Goal: Task Accomplishment & Management: Use online tool/utility

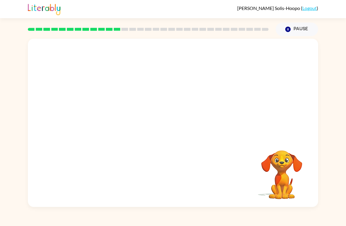
click at [285, 165] on video "Your browser must support playing .mp4 files to use Literably. Please try using…" at bounding box center [281, 170] width 59 height 59
click at [185, 124] on button "button" at bounding box center [173, 125] width 38 height 21
click at [185, 124] on div at bounding box center [173, 88] width 290 height 99
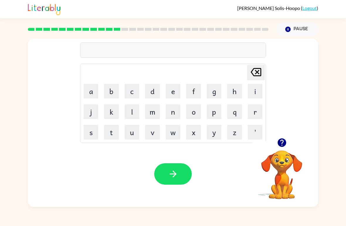
click at [286, 145] on icon "button" at bounding box center [282, 142] width 10 height 10
click at [282, 144] on icon "button" at bounding box center [281, 142] width 8 height 8
click at [136, 133] on button "u" at bounding box center [132, 132] width 15 height 15
click at [212, 112] on button "p" at bounding box center [214, 111] width 15 height 15
click at [211, 95] on button "g" at bounding box center [214, 91] width 15 height 15
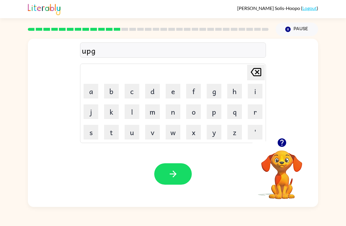
click at [250, 112] on button "r" at bounding box center [255, 111] width 15 height 15
click at [95, 91] on button "a" at bounding box center [91, 91] width 15 height 15
click at [157, 93] on button "d" at bounding box center [152, 91] width 15 height 15
click at [174, 92] on button "e" at bounding box center [173, 91] width 15 height 15
click at [178, 165] on button "button" at bounding box center [173, 173] width 38 height 21
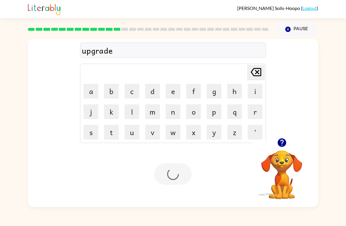
click at [178, 165] on div at bounding box center [173, 173] width 38 height 21
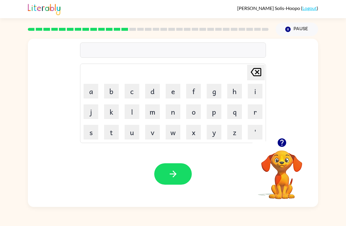
click at [150, 109] on button "m" at bounding box center [152, 111] width 15 height 15
click at [89, 95] on button "a" at bounding box center [91, 91] width 15 height 15
click at [153, 92] on button "d" at bounding box center [152, 91] width 15 height 15
click at [172, 111] on button "n" at bounding box center [173, 111] width 15 height 15
click at [169, 91] on button "e" at bounding box center [173, 91] width 15 height 15
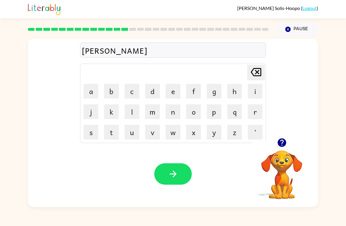
click at [91, 134] on button "s" at bounding box center [91, 132] width 15 height 15
click at [93, 132] on button "s" at bounding box center [91, 132] width 15 height 15
click at [169, 177] on icon "button" at bounding box center [173, 174] width 10 height 10
click at [285, 145] on icon "button" at bounding box center [282, 142] width 10 height 10
click at [113, 85] on button "b" at bounding box center [111, 91] width 15 height 15
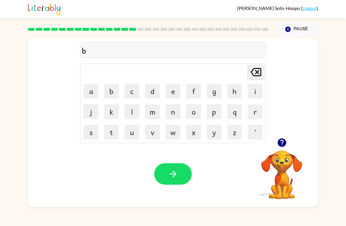
click at [196, 112] on button "o" at bounding box center [193, 111] width 15 height 15
click at [174, 107] on button "n" at bounding box center [173, 111] width 15 height 15
click at [176, 92] on button "e" at bounding box center [173, 91] width 15 height 15
click at [133, 110] on button "l" at bounding box center [132, 111] width 15 height 15
click at [173, 92] on button "e" at bounding box center [173, 91] width 15 height 15
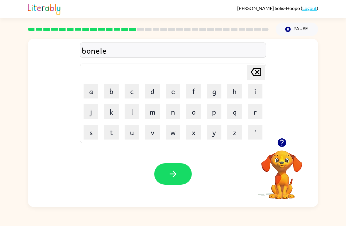
click at [88, 134] on button "s" at bounding box center [91, 132] width 15 height 15
click at [176, 177] on icon "button" at bounding box center [173, 174] width 10 height 10
click at [281, 144] on icon "button" at bounding box center [281, 142] width 8 height 8
click at [89, 132] on button "s" at bounding box center [91, 132] width 15 height 15
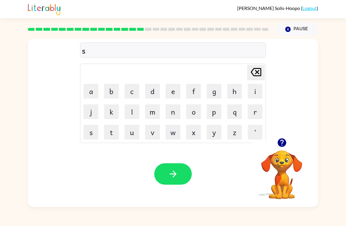
click at [174, 135] on button "w" at bounding box center [173, 132] width 15 height 15
click at [196, 113] on button "o" at bounding box center [193, 111] width 15 height 15
click at [252, 112] on button "r" at bounding box center [255, 111] width 15 height 15
click at [153, 110] on button "m" at bounding box center [152, 111] width 15 height 15
click at [169, 174] on icon "button" at bounding box center [173, 174] width 10 height 10
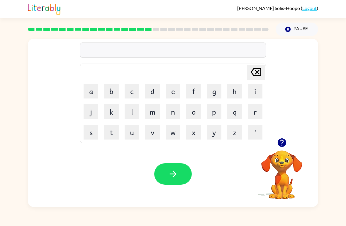
click at [285, 142] on icon "button" at bounding box center [281, 142] width 8 height 8
click at [210, 97] on button "g" at bounding box center [214, 91] width 15 height 15
click at [256, 110] on button "r" at bounding box center [255, 111] width 15 height 15
click at [91, 91] on button "a" at bounding box center [91, 91] width 15 height 15
click at [156, 108] on button "m" at bounding box center [152, 111] width 15 height 15
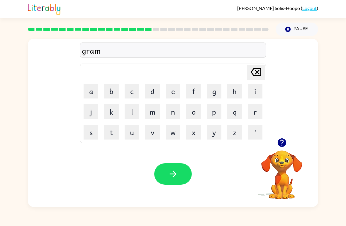
click at [173, 174] on icon "button" at bounding box center [173, 174] width 10 height 10
click at [215, 117] on button "p" at bounding box center [214, 111] width 15 height 15
click at [258, 109] on button "r" at bounding box center [255, 111] width 15 height 15
click at [176, 90] on button "e" at bounding box center [173, 91] width 15 height 15
click at [154, 112] on button "m" at bounding box center [152, 111] width 15 height 15
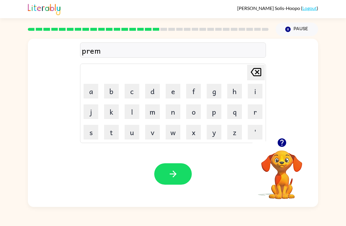
click at [256, 93] on button "i" at bounding box center [255, 91] width 15 height 15
click at [175, 115] on button "n" at bounding box center [173, 111] width 15 height 15
click at [213, 97] on button "g" at bounding box center [214, 91] width 15 height 15
click at [174, 171] on icon "button" at bounding box center [173, 174] width 10 height 10
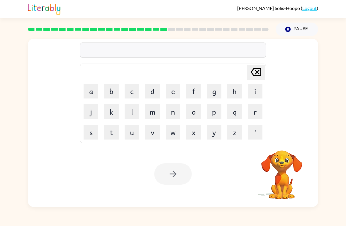
click at [330, 205] on div "[PERSON_NAME] last character input a b c d e f g h i j k l m n o p q r s t u v …" at bounding box center [173, 121] width 346 height 171
click at [256, 109] on button "r" at bounding box center [255, 111] width 15 height 15
click at [179, 89] on button "e" at bounding box center [173, 91] width 15 height 15
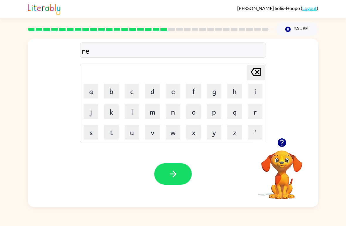
click at [136, 89] on button "c" at bounding box center [132, 91] width 15 height 15
click at [259, 74] on icon at bounding box center [256, 72] width 11 height 8
click at [95, 131] on button "s" at bounding box center [91, 132] width 15 height 15
click at [135, 93] on button "c" at bounding box center [132, 91] width 15 height 15
click at [258, 90] on button "i" at bounding box center [255, 91] width 15 height 15
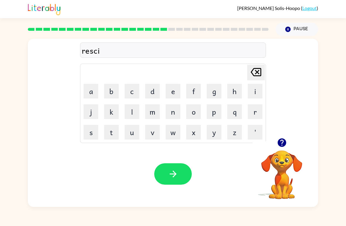
click at [92, 131] on button "s" at bounding box center [91, 132] width 15 height 15
click at [156, 171] on button "button" at bounding box center [173, 173] width 38 height 21
click at [268, 160] on video "Your browser must support playing .mp4 files to use Literably. Please try using…" at bounding box center [281, 170] width 59 height 59
click at [288, 145] on button "button" at bounding box center [281, 142] width 15 height 15
click at [195, 117] on button "o" at bounding box center [193, 111] width 15 height 15
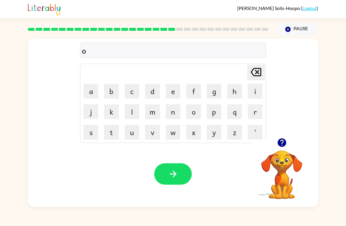
click at [253, 113] on button "r" at bounding box center [255, 111] width 15 height 15
click at [113, 138] on button "t" at bounding box center [111, 132] width 15 height 15
click at [214, 89] on button "g" at bounding box center [214, 91] width 15 height 15
click at [253, 113] on button "r" at bounding box center [255, 111] width 15 height 15
click at [96, 95] on button "a" at bounding box center [91, 91] width 15 height 15
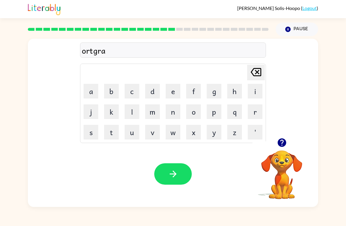
click at [152, 96] on button "d" at bounding box center [152, 91] width 15 height 15
click at [167, 93] on button "e" at bounding box center [173, 91] width 15 height 15
click at [171, 181] on button "button" at bounding box center [173, 173] width 38 height 21
click at [199, 92] on button "f" at bounding box center [193, 91] width 15 height 15
click at [196, 114] on button "o" at bounding box center [193, 111] width 15 height 15
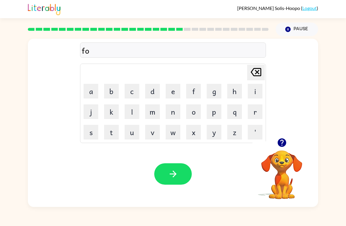
click at [137, 112] on button "l" at bounding box center [132, 111] width 15 height 15
click at [198, 113] on button "o" at bounding box center [193, 111] width 15 height 15
click at [173, 133] on button "w" at bounding box center [173, 132] width 15 height 15
click at [179, 169] on button "button" at bounding box center [173, 173] width 38 height 21
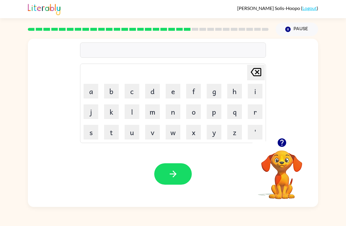
click at [94, 129] on button "s" at bounding box center [91, 132] width 15 height 15
click at [172, 98] on button "e" at bounding box center [173, 91] width 15 height 15
click at [173, 117] on button "n" at bounding box center [173, 111] width 15 height 15
click at [115, 131] on button "t" at bounding box center [111, 132] width 15 height 15
click at [171, 94] on button "e" at bounding box center [173, 91] width 15 height 15
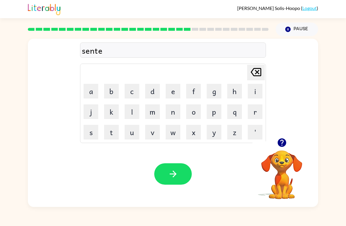
click at [216, 114] on button "p" at bounding box center [214, 111] width 15 height 15
click at [258, 93] on button "i" at bounding box center [255, 91] width 15 height 15
click at [157, 96] on button "d" at bounding box center [152, 91] width 15 height 15
click at [176, 93] on button "e" at bounding box center [173, 91] width 15 height 15
click at [185, 180] on button "button" at bounding box center [173, 173] width 38 height 21
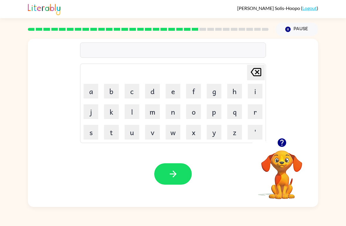
click at [93, 129] on button "s" at bounding box center [91, 132] width 15 height 15
click at [171, 96] on button "e" at bounding box center [173, 91] width 15 height 15
click at [91, 136] on button "s" at bounding box center [91, 132] width 15 height 15
click at [116, 131] on button "t" at bounding box center [111, 132] width 15 height 15
click at [89, 94] on button "a" at bounding box center [91, 91] width 15 height 15
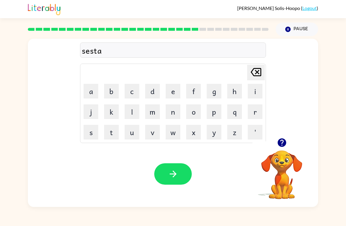
click at [257, 93] on button "i" at bounding box center [255, 91] width 15 height 15
click at [174, 113] on button "n" at bounding box center [173, 111] width 15 height 15
click at [173, 178] on icon "button" at bounding box center [173, 174] width 10 height 10
click at [195, 97] on button "f" at bounding box center [193, 91] width 15 height 15
click at [195, 114] on button "o" at bounding box center [193, 111] width 15 height 15
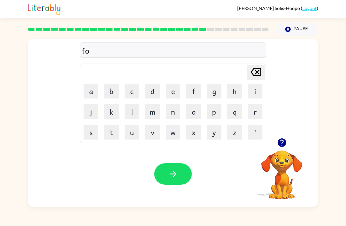
click at [256, 110] on button "r" at bounding box center [255, 111] width 15 height 15
click at [157, 87] on button "d" at bounding box center [152, 91] width 15 height 15
click at [168, 135] on button "w" at bounding box center [173, 132] width 15 height 15
click at [97, 93] on button "a" at bounding box center [91, 91] width 15 height 15
click at [251, 110] on button "r" at bounding box center [255, 111] width 15 height 15
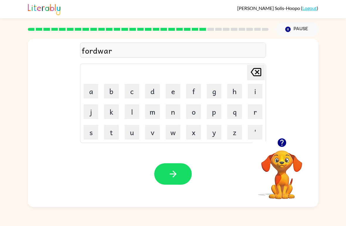
click at [154, 92] on button "d" at bounding box center [152, 91] width 15 height 15
click at [164, 173] on button "button" at bounding box center [173, 173] width 38 height 21
click at [253, 114] on button "r" at bounding box center [255, 111] width 15 height 15
click at [174, 96] on button "e" at bounding box center [173, 91] width 15 height 15
click at [136, 115] on button "l" at bounding box center [132, 111] width 15 height 15
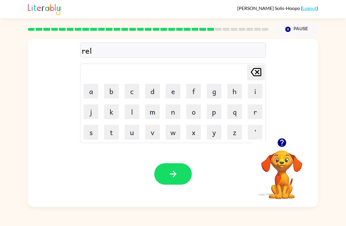
click at [249, 95] on button "i" at bounding box center [255, 91] width 15 height 15
click at [115, 131] on button "t" at bounding box center [111, 132] width 15 height 15
click at [172, 94] on button "e" at bounding box center [173, 91] width 15 height 15
click at [158, 95] on button "d" at bounding box center [152, 91] width 15 height 15
click at [172, 172] on icon "button" at bounding box center [173, 174] width 10 height 10
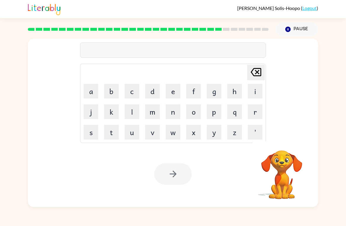
click at [131, 88] on button "c" at bounding box center [132, 91] width 15 height 15
click at [133, 129] on button "u" at bounding box center [132, 132] width 15 height 15
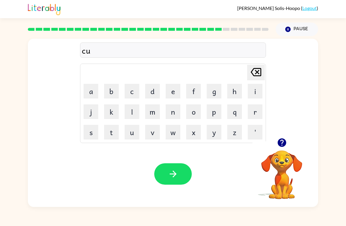
click at [215, 114] on button "p" at bounding box center [214, 111] width 15 height 15
click at [130, 115] on button "l" at bounding box center [132, 111] width 15 height 15
click at [254, 93] on button "i" at bounding box center [255, 91] width 15 height 15
click at [174, 110] on button "n" at bounding box center [173, 111] width 15 height 15
click at [172, 93] on button "e" at bounding box center [173, 91] width 15 height 15
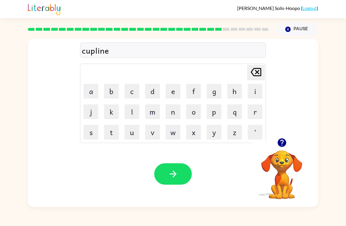
click at [166, 180] on button "button" at bounding box center [173, 173] width 38 height 21
click at [134, 115] on button "l" at bounding box center [132, 111] width 15 height 15
click at [137, 136] on button "u" at bounding box center [132, 132] width 15 height 15
click at [159, 116] on button "m" at bounding box center [152, 111] width 15 height 15
click at [109, 93] on button "b" at bounding box center [111, 91] width 15 height 15
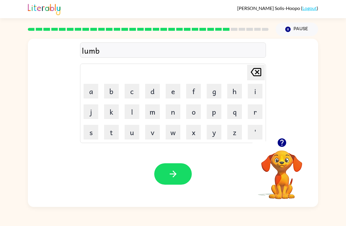
click at [168, 92] on button "e" at bounding box center [173, 91] width 15 height 15
click at [250, 113] on button "r" at bounding box center [255, 111] width 15 height 15
click at [93, 115] on button "j" at bounding box center [91, 111] width 15 height 15
click at [88, 91] on button "a" at bounding box center [91, 91] width 15 height 15
click at [131, 95] on button "c" at bounding box center [132, 91] width 15 height 15
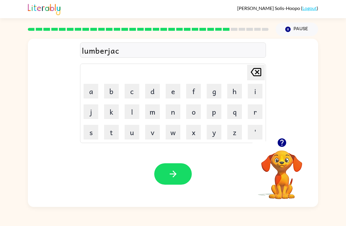
click at [111, 110] on button "k" at bounding box center [111, 111] width 15 height 15
click at [170, 174] on icon "button" at bounding box center [173, 174] width 10 height 10
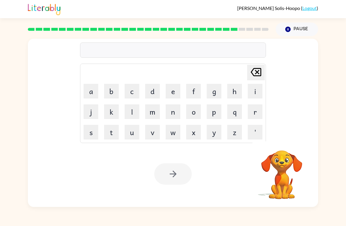
click at [232, 113] on button "q" at bounding box center [234, 111] width 15 height 15
click at [259, 70] on icon "[PERSON_NAME] last character input" at bounding box center [256, 72] width 14 height 14
click at [217, 109] on button "p" at bounding box center [214, 111] width 15 height 15
click at [177, 91] on button "e" at bounding box center [173, 91] width 15 height 15
click at [96, 92] on button "a" at bounding box center [91, 91] width 15 height 15
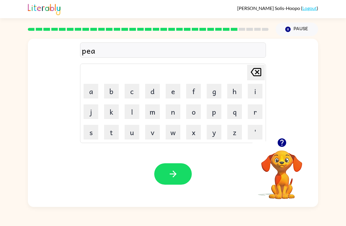
click at [253, 112] on button "r" at bounding box center [255, 111] width 15 height 15
click at [87, 133] on button "s" at bounding box center [91, 132] width 15 height 15
click at [172, 165] on button "button" at bounding box center [173, 173] width 38 height 21
click at [192, 92] on button "f" at bounding box center [193, 91] width 15 height 15
click at [248, 98] on button "i" at bounding box center [255, 91] width 15 height 15
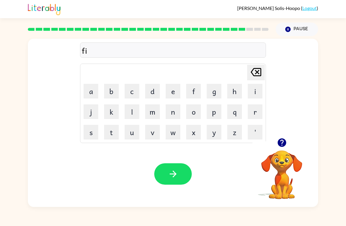
click at [173, 112] on button "n" at bounding box center [173, 111] width 15 height 15
click at [168, 176] on icon "button" at bounding box center [173, 174] width 10 height 10
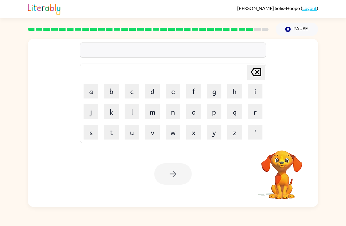
click at [95, 130] on button "s" at bounding box center [91, 132] width 15 height 15
click at [139, 127] on button "u" at bounding box center [132, 132] width 15 height 15
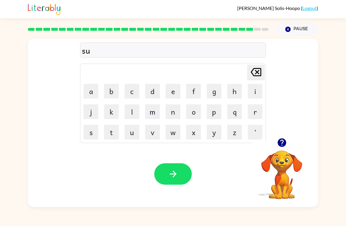
click at [135, 112] on button "l" at bounding box center [132, 111] width 15 height 15
click at [155, 132] on button "v" at bounding box center [152, 132] width 15 height 15
click at [175, 92] on button "e" at bounding box center [173, 91] width 15 height 15
click at [251, 109] on button "r" at bounding box center [255, 111] width 15 height 15
click at [175, 130] on button "w" at bounding box center [173, 132] width 15 height 15
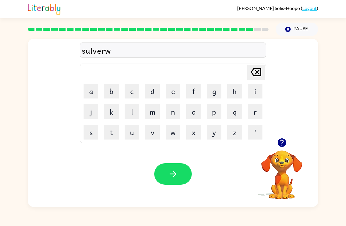
click at [91, 92] on button "a" at bounding box center [91, 91] width 15 height 15
click at [210, 134] on button "y" at bounding box center [214, 132] width 15 height 15
click at [172, 175] on icon "button" at bounding box center [173, 174] width 10 height 10
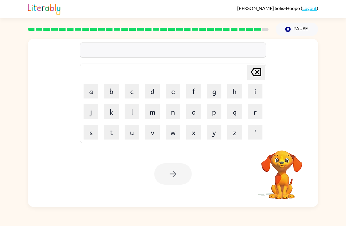
click at [195, 110] on button "o" at bounding box center [193, 111] width 15 height 15
click at [173, 114] on button "n" at bounding box center [173, 111] width 15 height 15
click at [154, 89] on button "d" at bounding box center [152, 91] width 15 height 15
click at [172, 90] on button "e" at bounding box center [173, 91] width 15 height 15
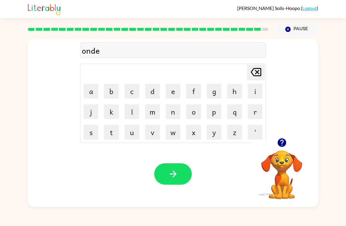
click at [198, 89] on button "f" at bounding box center [193, 91] width 15 height 15
click at [253, 113] on button "r" at bounding box center [255, 111] width 15 height 15
click at [97, 89] on button "a" at bounding box center [91, 91] width 15 height 15
click at [250, 90] on button "i" at bounding box center [255, 91] width 15 height 15
click at [157, 91] on button "d" at bounding box center [152, 91] width 15 height 15
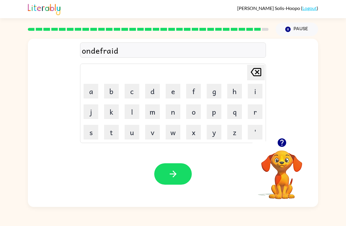
click at [169, 166] on button "button" at bounding box center [173, 173] width 38 height 21
